Goal: Book appointment/travel/reservation

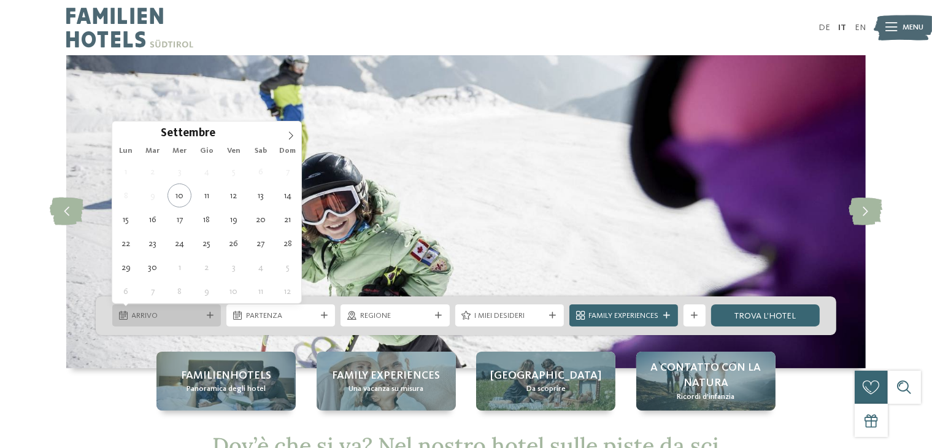
click at [202, 317] on div "Arrivo" at bounding box center [166, 316] width 75 height 12
click at [294, 130] on span at bounding box center [290, 131] width 21 height 21
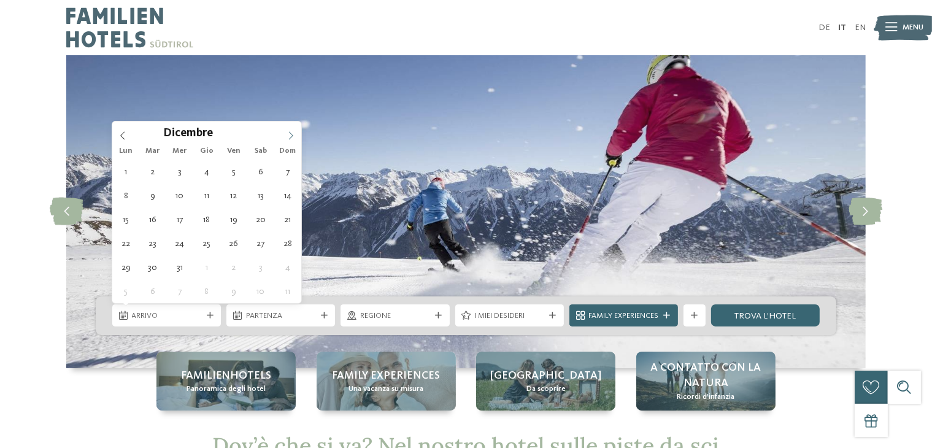
click at [294, 130] on span at bounding box center [290, 131] width 21 height 21
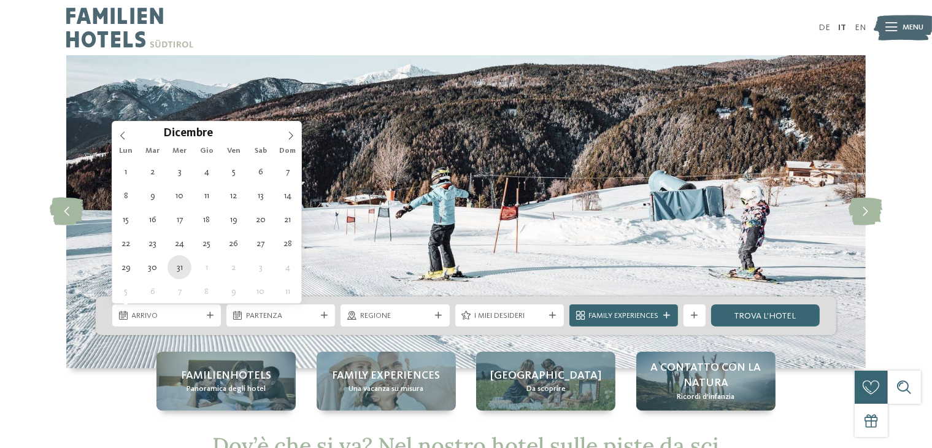
type div "31.12.2025"
type input "****"
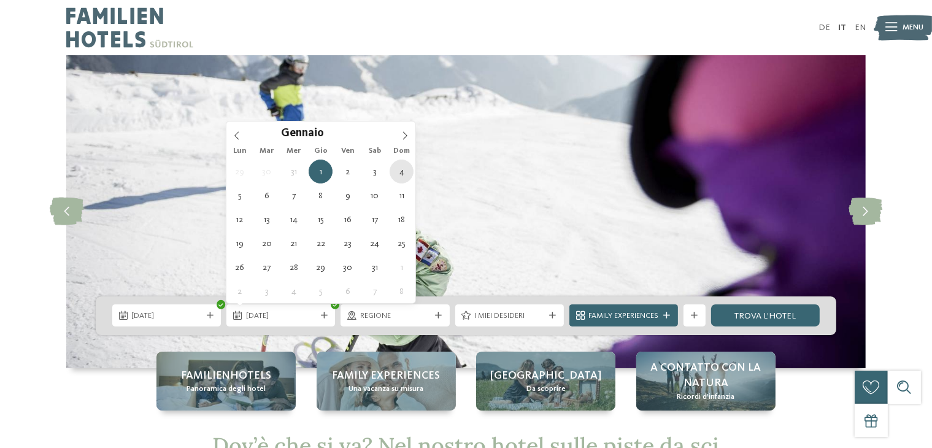
type div "04.01.2026"
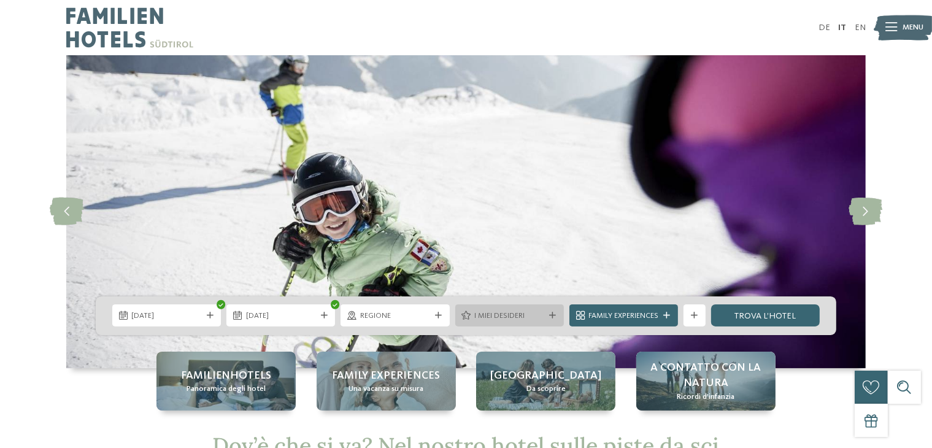
click at [518, 312] on span "I miei desideri" at bounding box center [509, 315] width 70 height 11
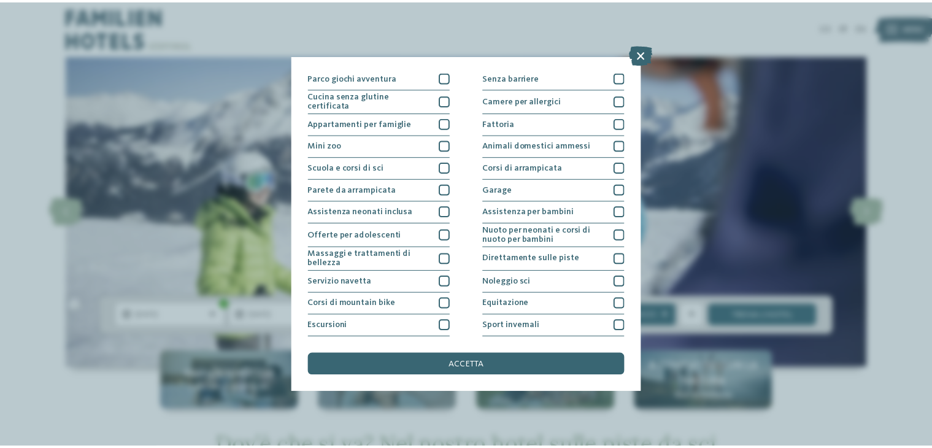
scroll to position [133, 0]
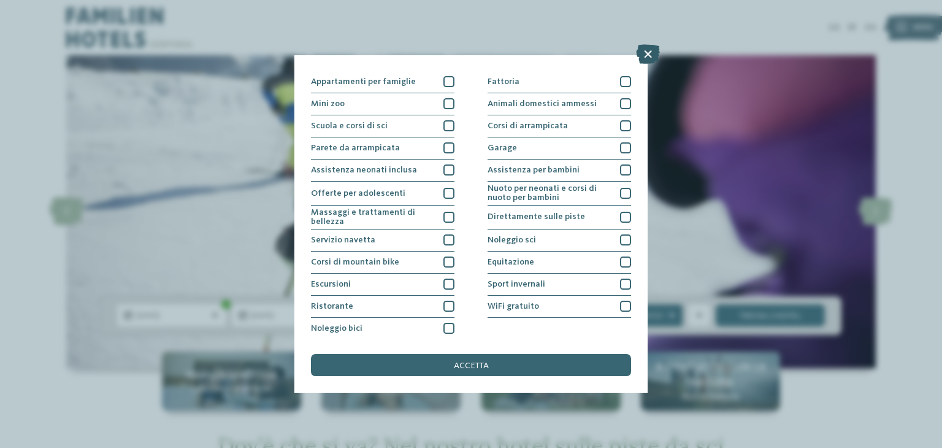
click at [647, 58] on icon at bounding box center [648, 54] width 24 height 20
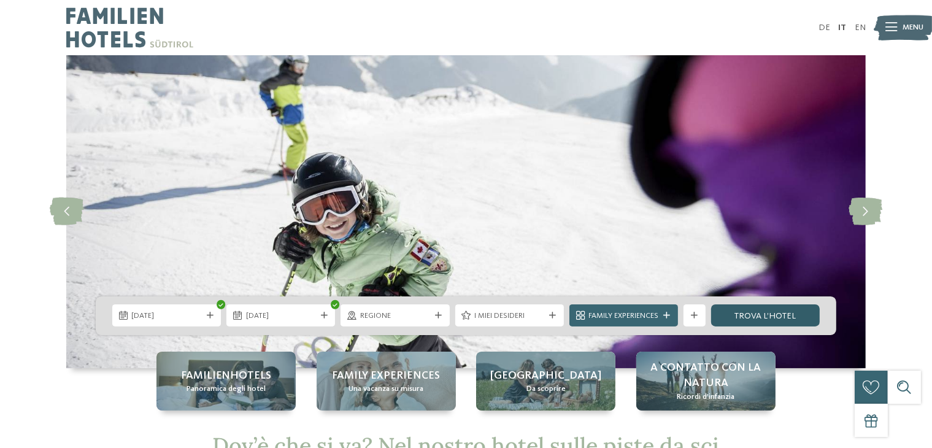
click at [765, 310] on link "trova l’hotel" at bounding box center [765, 315] width 109 height 22
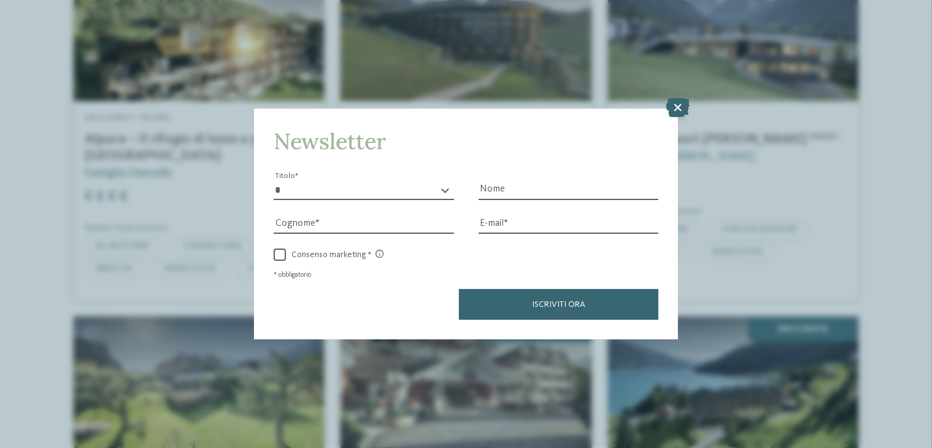
scroll to position [836, 0]
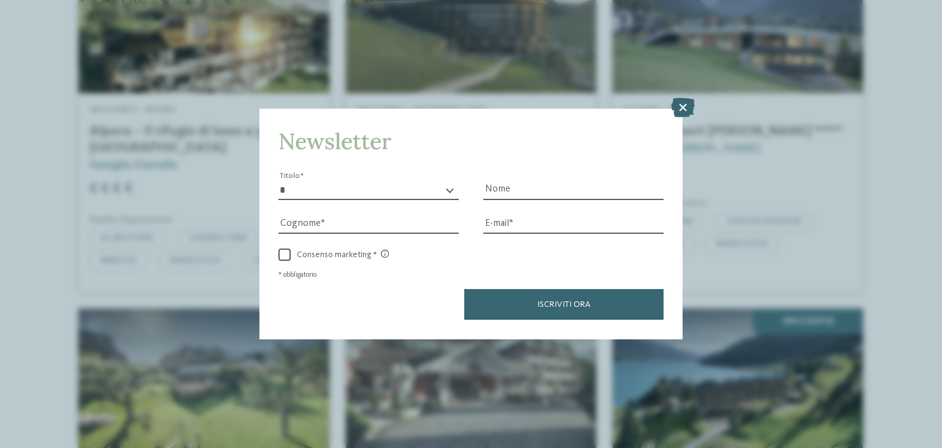
drag, startPoint x: 936, startPoint y: 101, endPoint x: 920, endPoint y: 173, distance: 74.0
click at [680, 110] on icon at bounding box center [683, 108] width 24 height 20
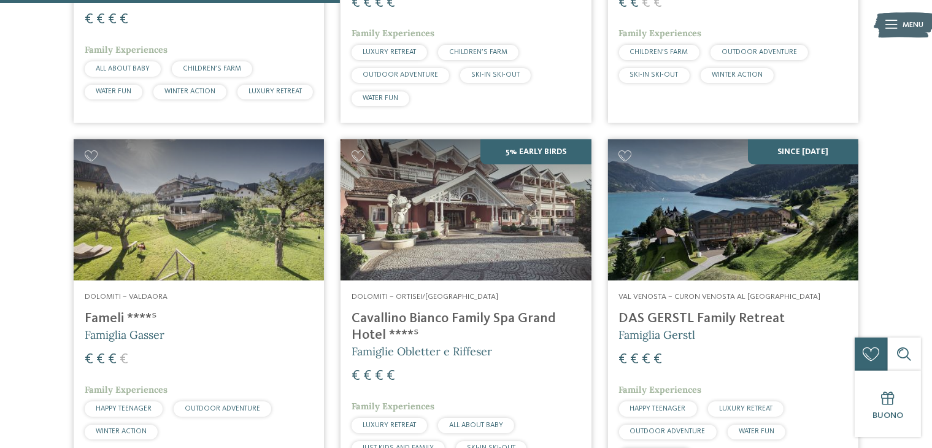
scroll to position [1121, 0]
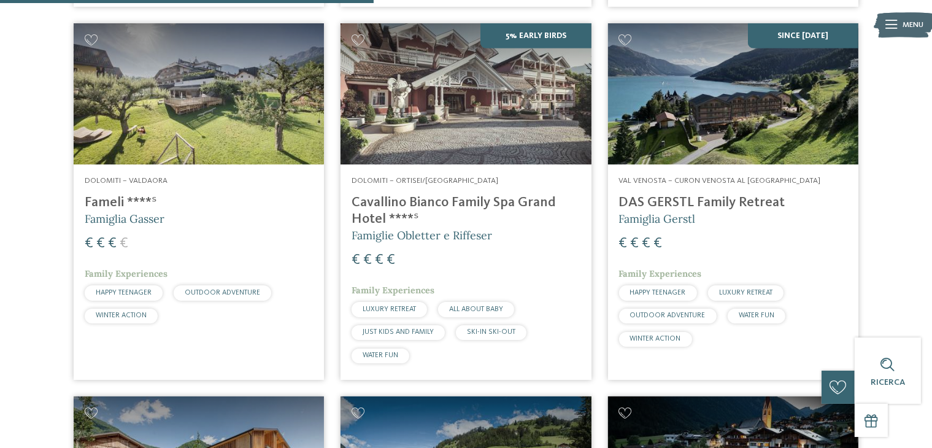
click at [420, 224] on h4 "Cavallino Bianco Family Spa Grand Hotel ****ˢ" at bounding box center [466, 211] width 228 height 33
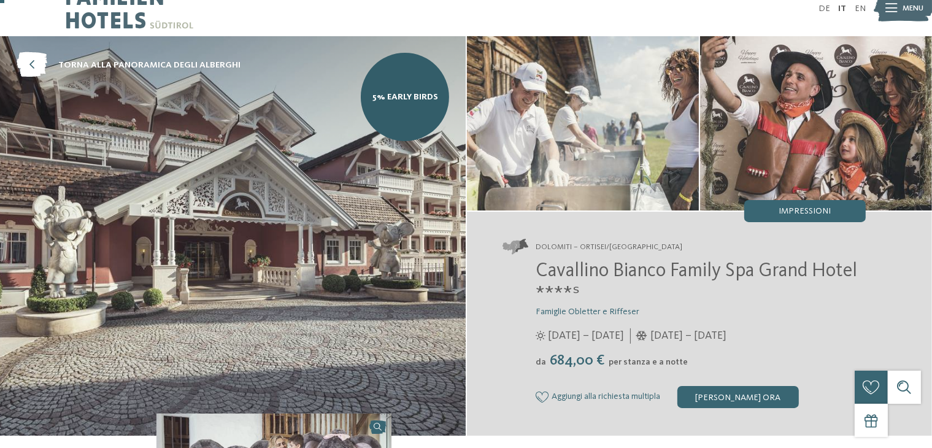
scroll to position [9, 0]
